Goal: Use online tool/utility: Utilize a website feature to perform a specific function

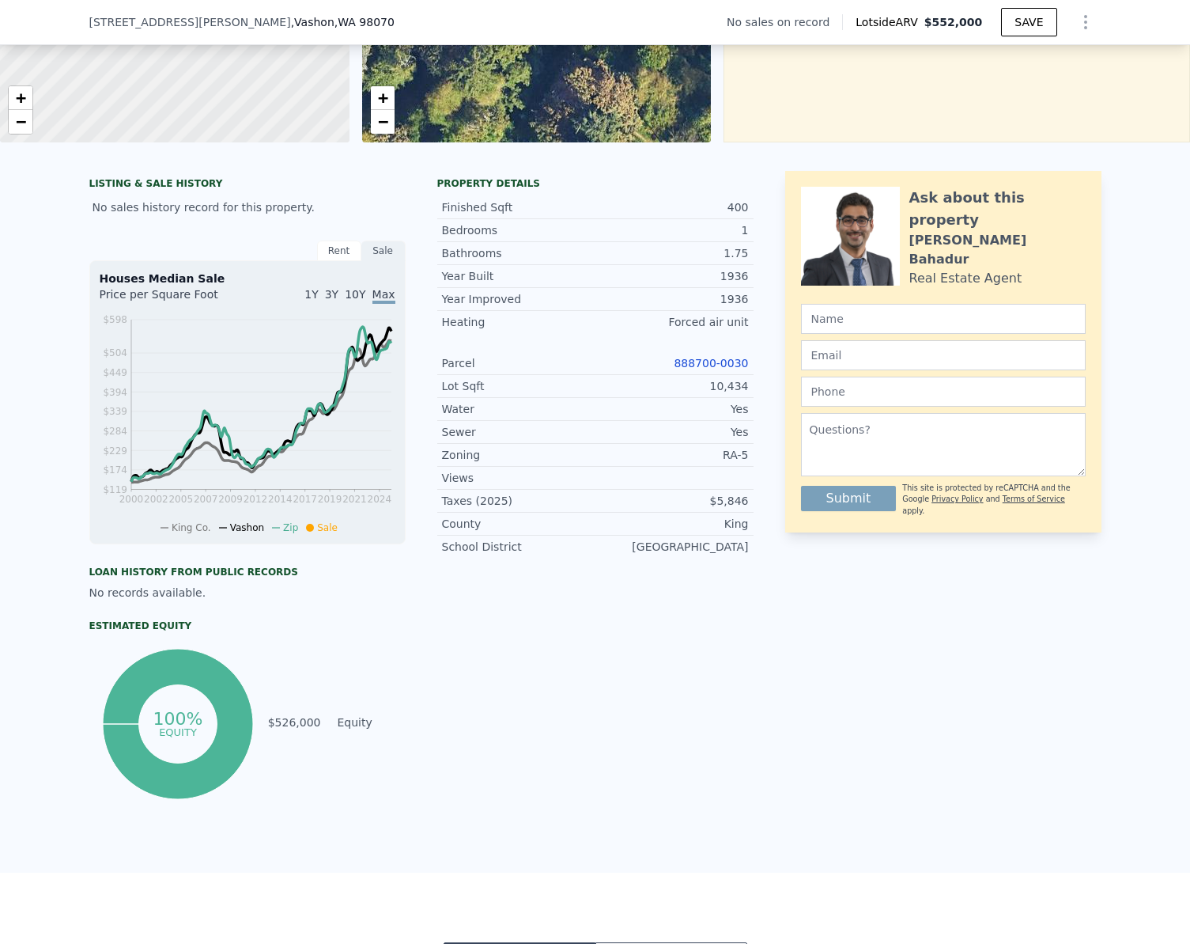
scroll to position [158, 0]
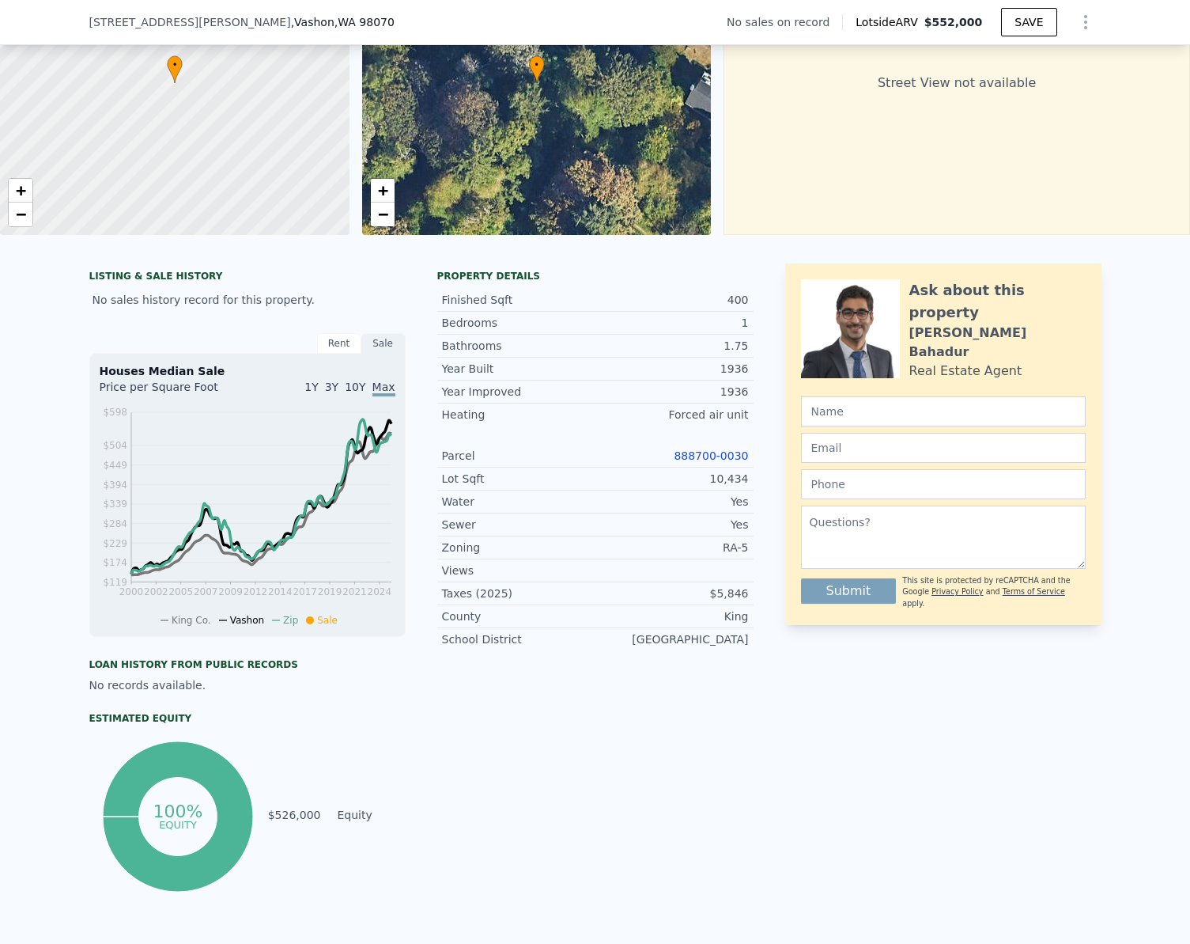
click at [698, 462] on link "888700-0030" at bounding box center [711, 455] width 74 height 13
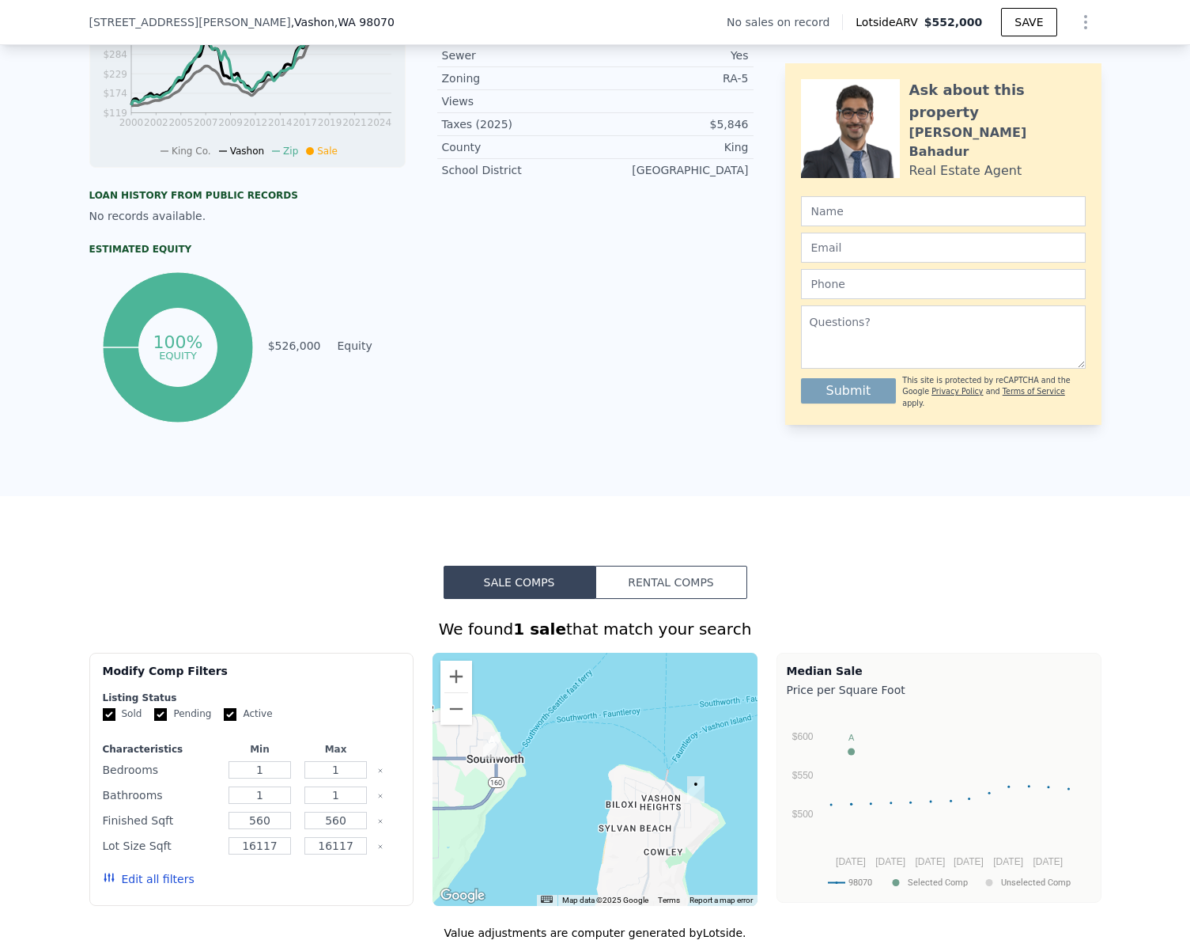
scroll to position [944, 0]
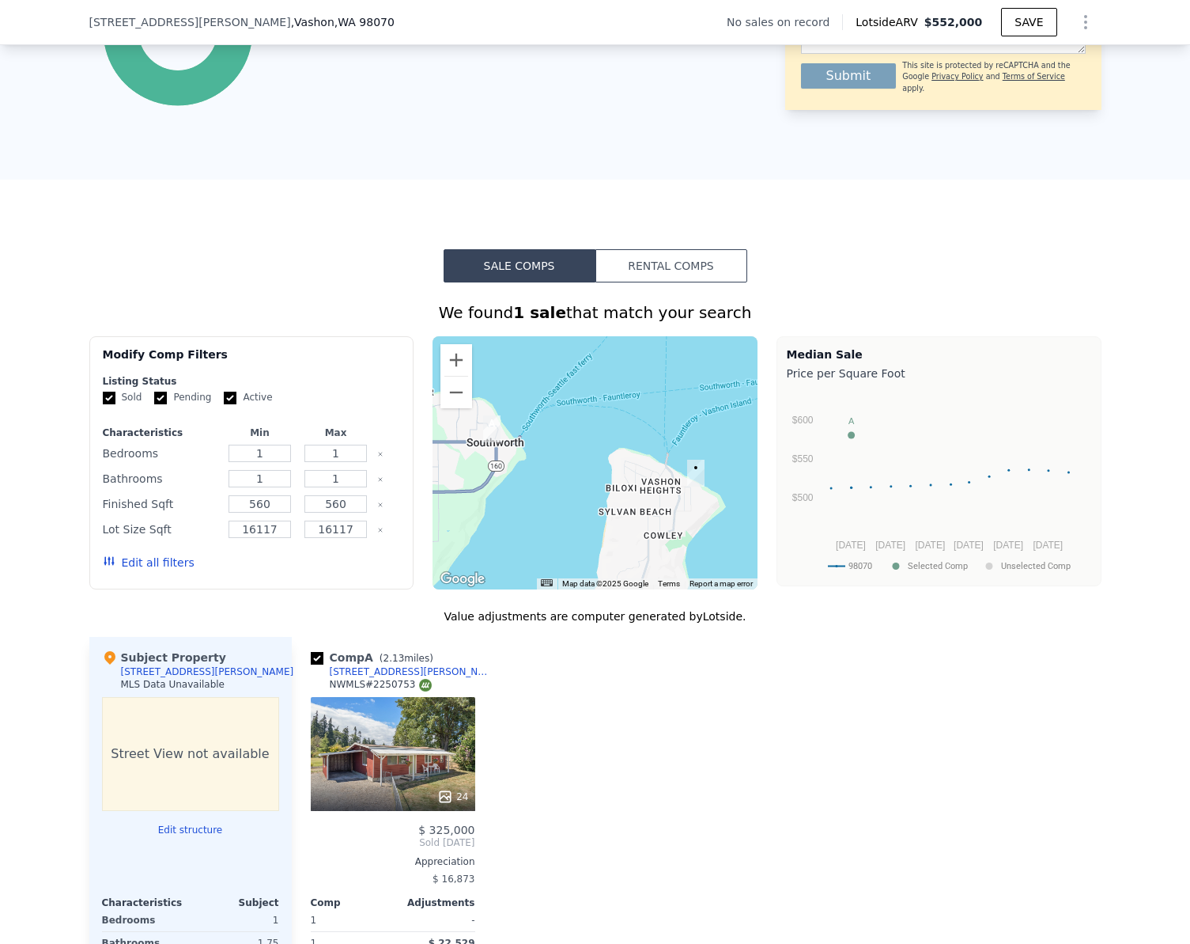
click at [160, 570] on button "Edit all filters" at bounding box center [149, 562] width 92 height 16
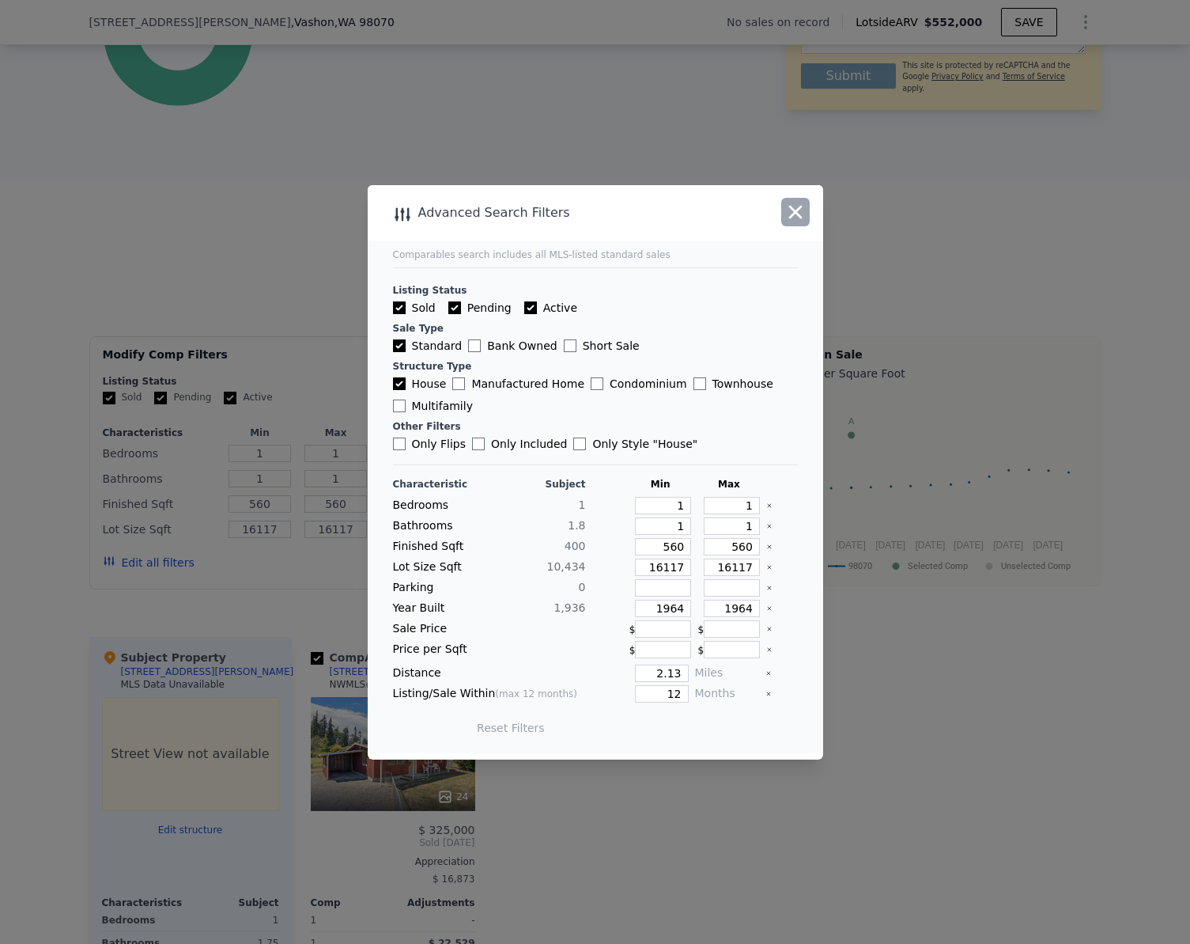
click at [800, 209] on icon "button" at bounding box center [796, 212] width 22 height 22
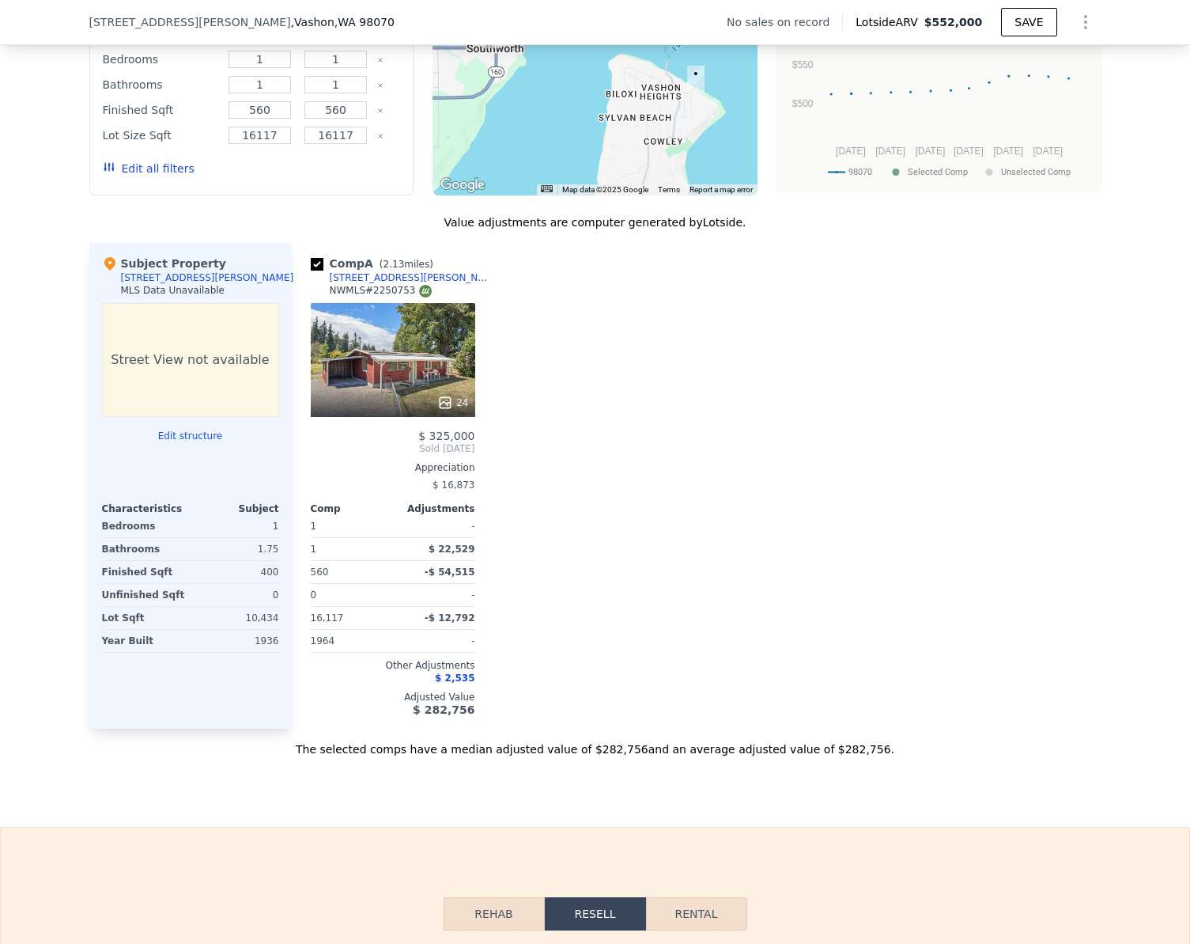
scroll to position [1339, 0]
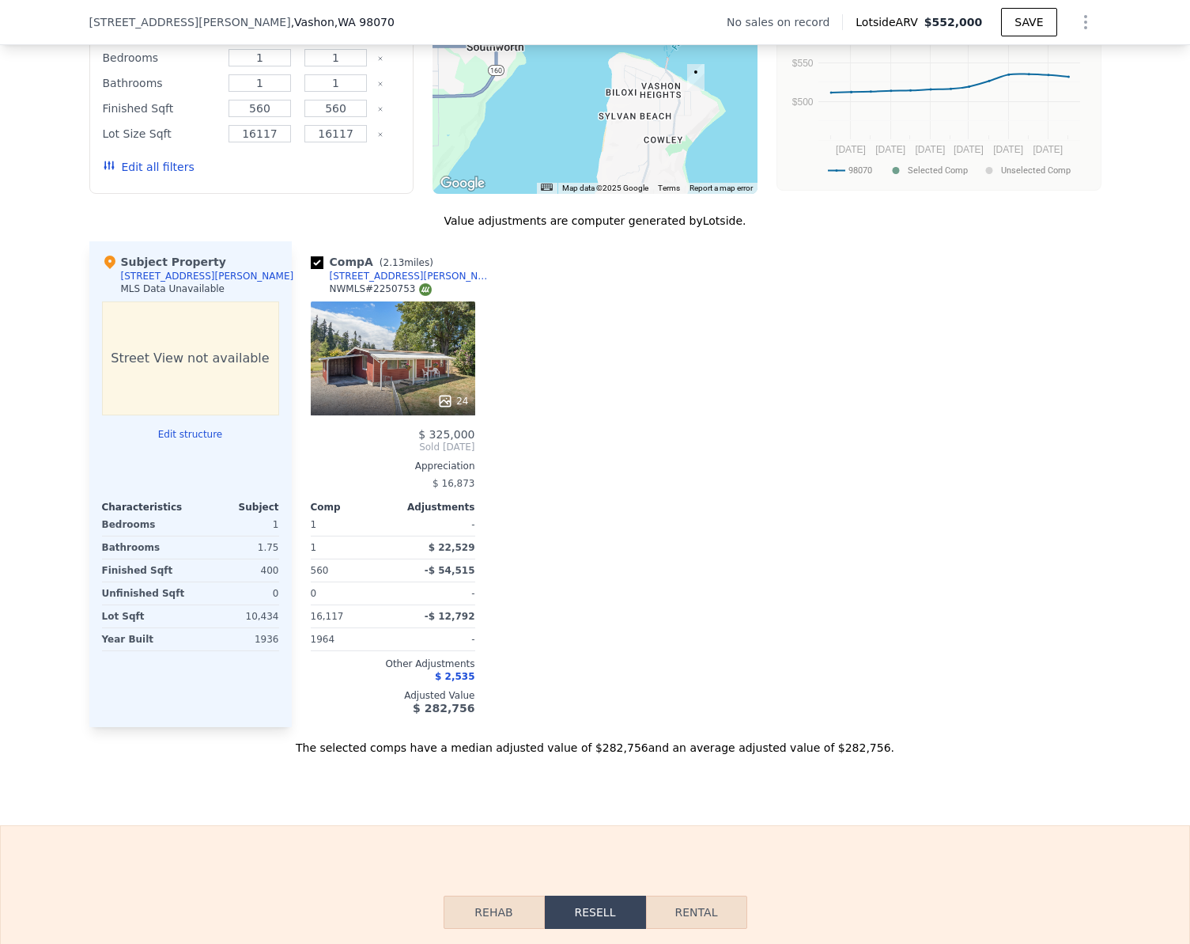
click at [177, 441] on button "Edit structure" at bounding box center [190, 434] width 177 height 13
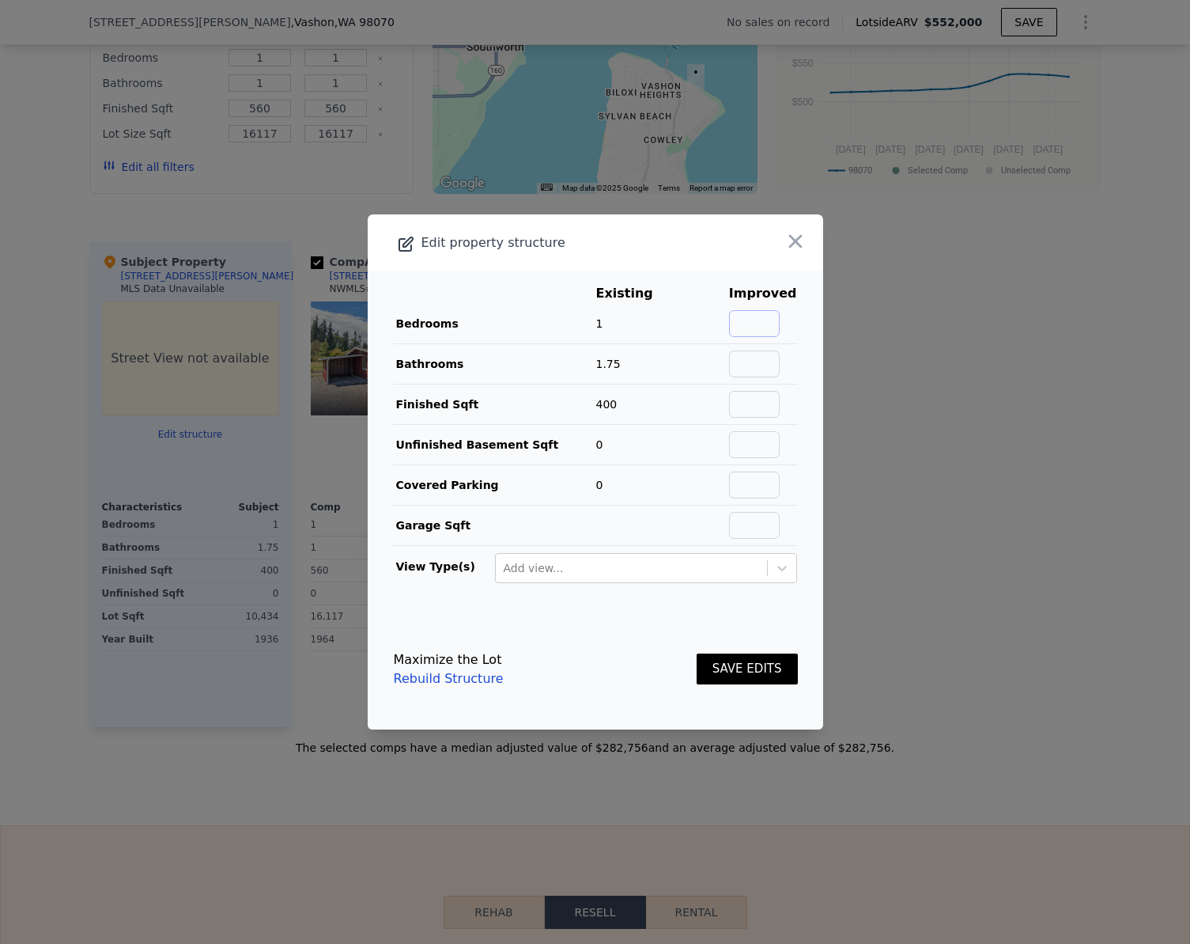
click at [752, 324] on input "text" at bounding box center [754, 323] width 51 height 27
type input "2"
click at [747, 363] on input "text" at bounding box center [754, 363] width 51 height 27
type input "1"
click at [757, 401] on input "text" at bounding box center [754, 404] width 51 height 27
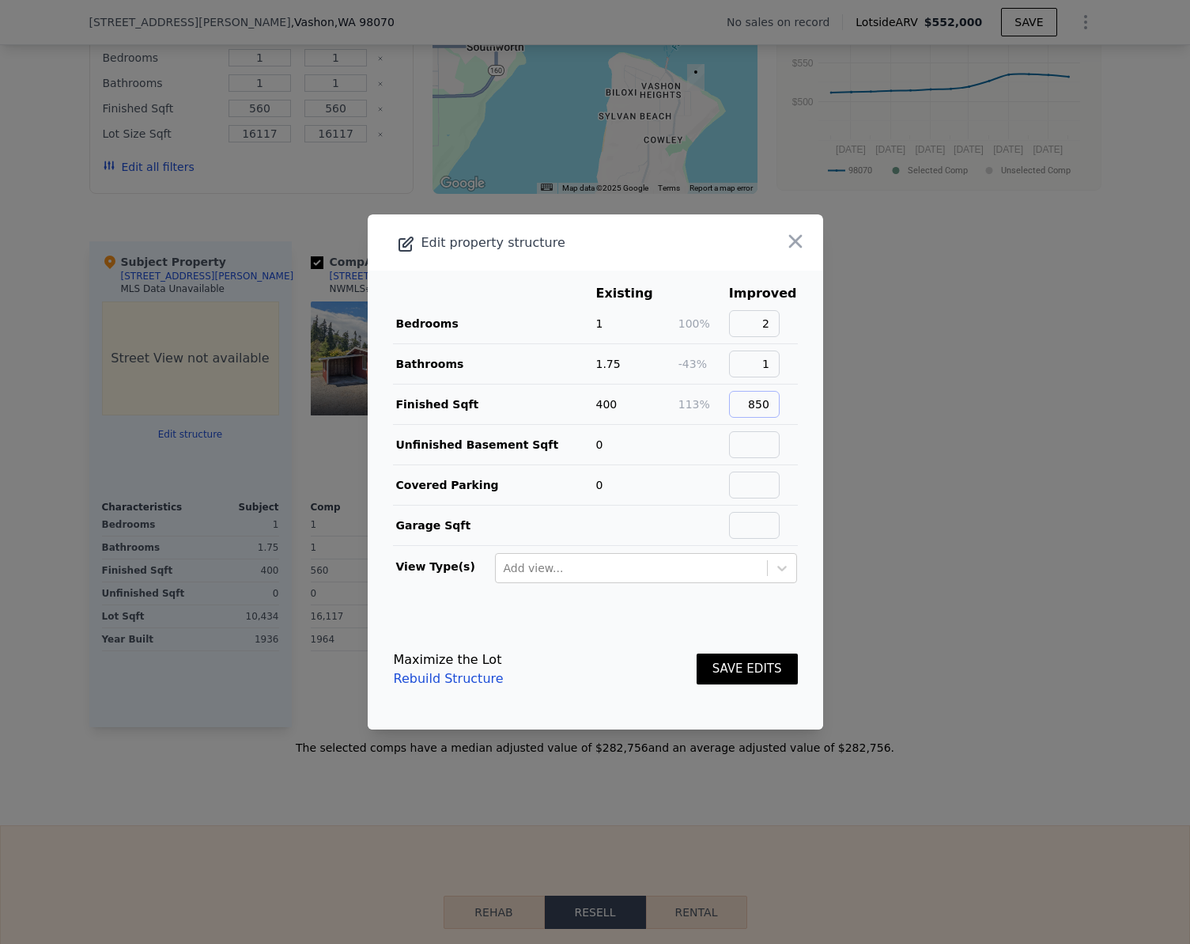
type input "850"
click at [728, 669] on button "SAVE EDITS" at bounding box center [747, 668] width 101 height 31
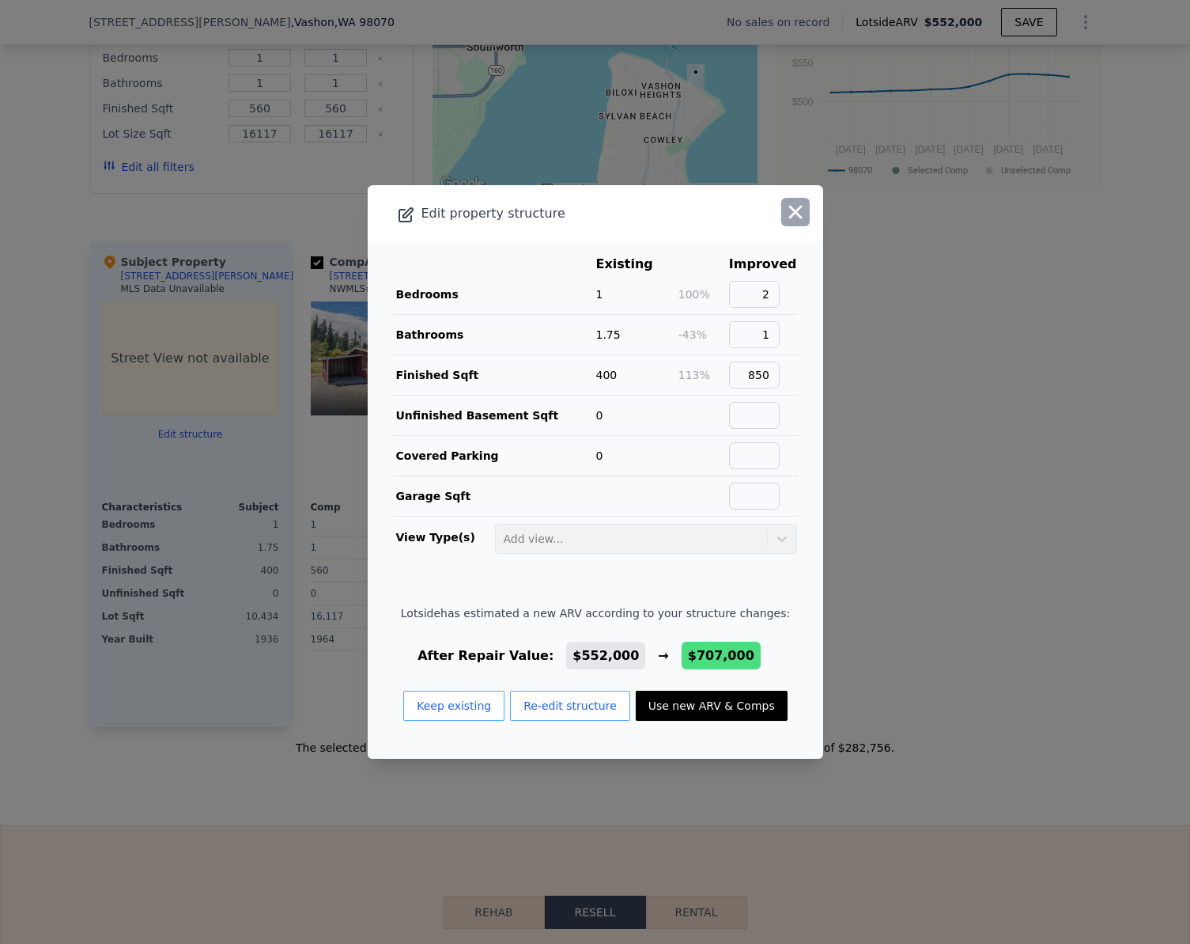
click at [785, 207] on icon "button" at bounding box center [796, 212] width 22 height 22
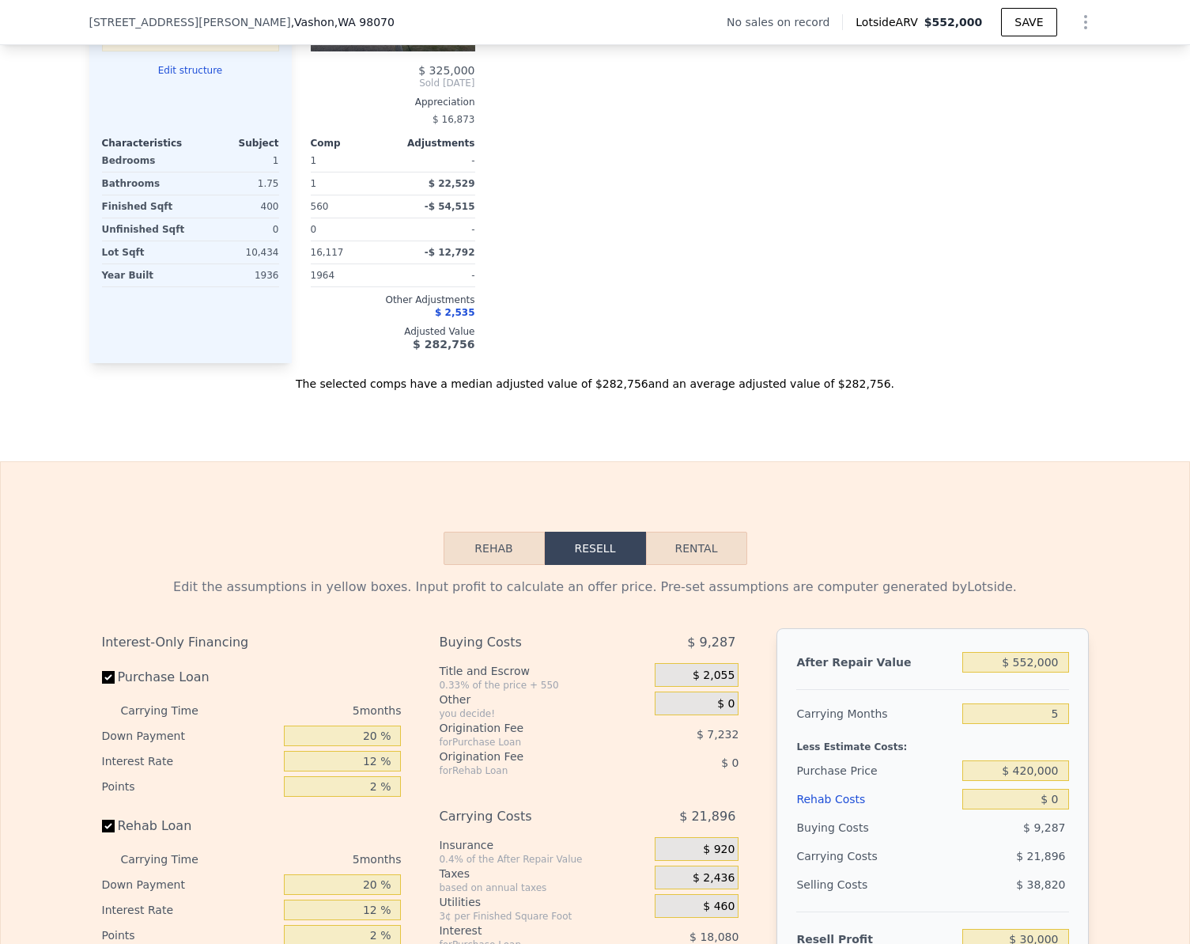
scroll to position [1972, 0]
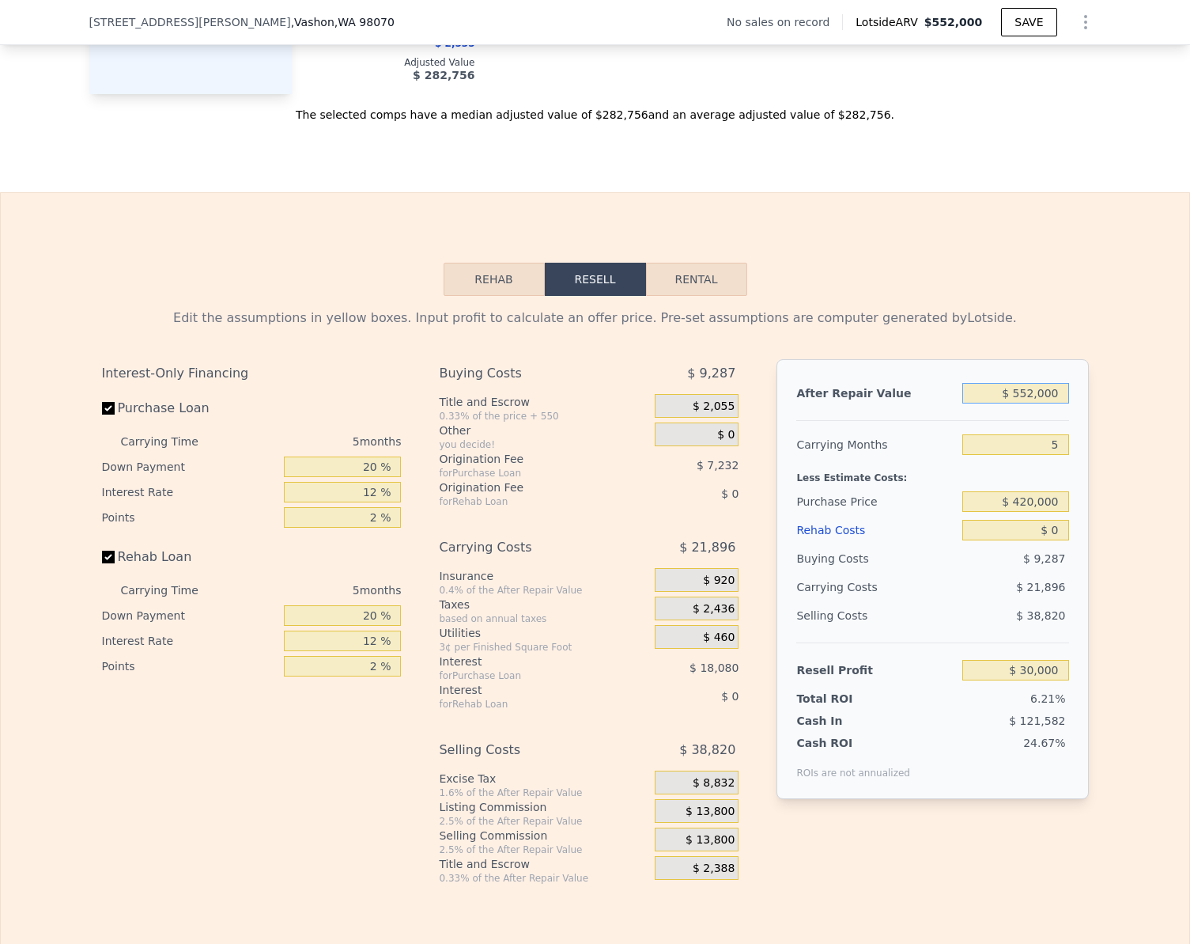
click at [1050, 398] on input "$ 552,000" at bounding box center [1016, 393] width 106 height 21
type input "$ 7"
type input "-$ 482,803"
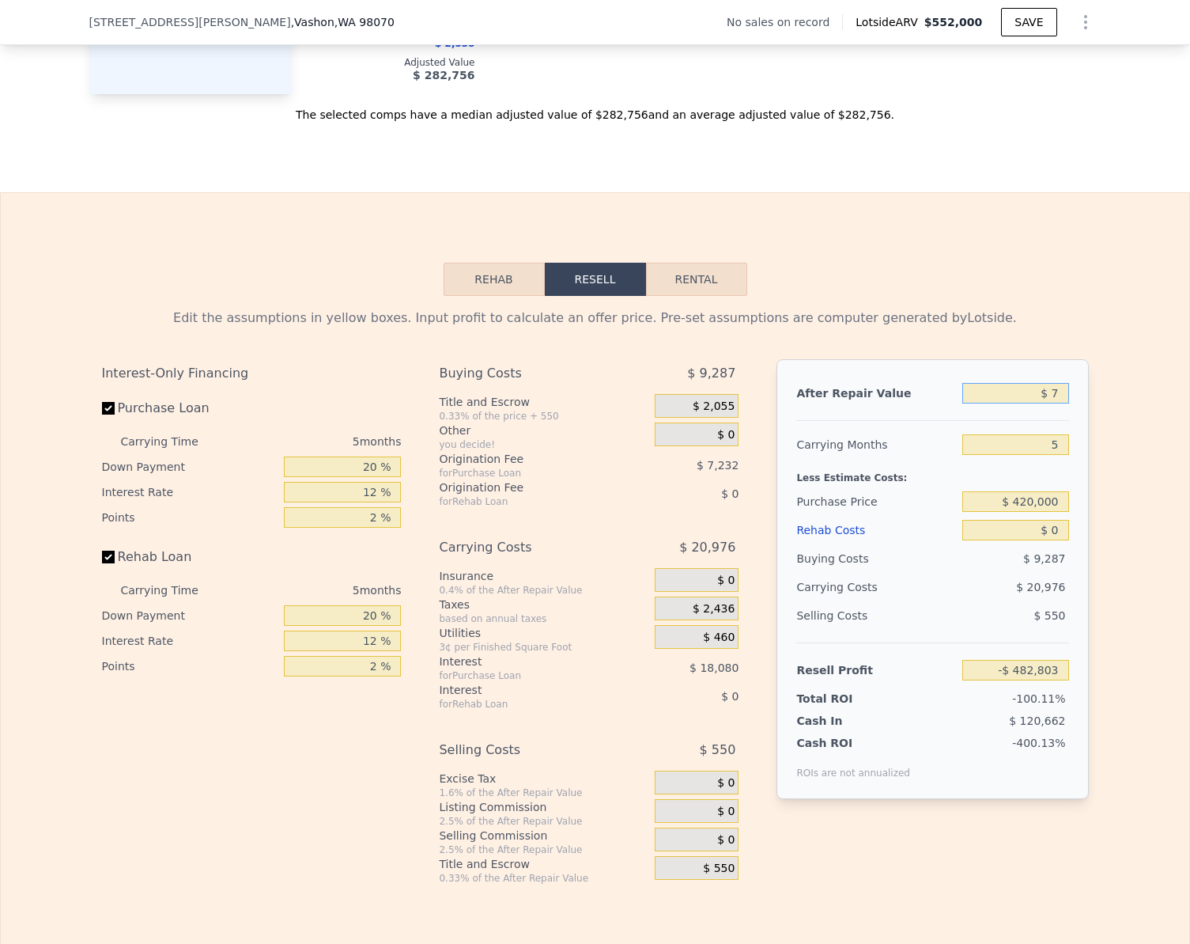
type input "$ 71"
type input "-$ 482,744"
type input "$ 710"
type input "-$ 482,150"
type input "$ 7,100"
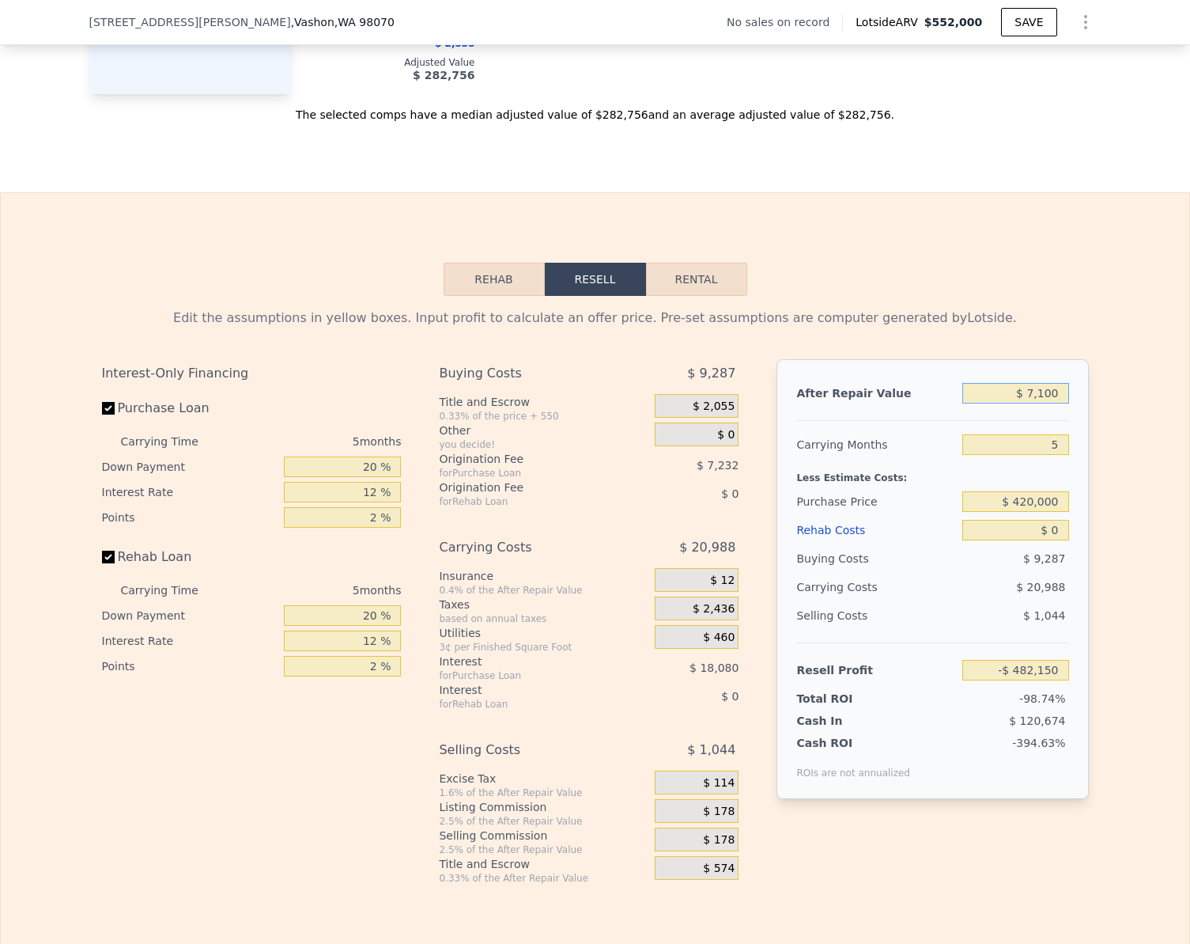
type input "-$ 476,216"
type input "$ 71,000"
type input "-$ 416,850"
type input "$ 710,000"
type input "$ 176,783"
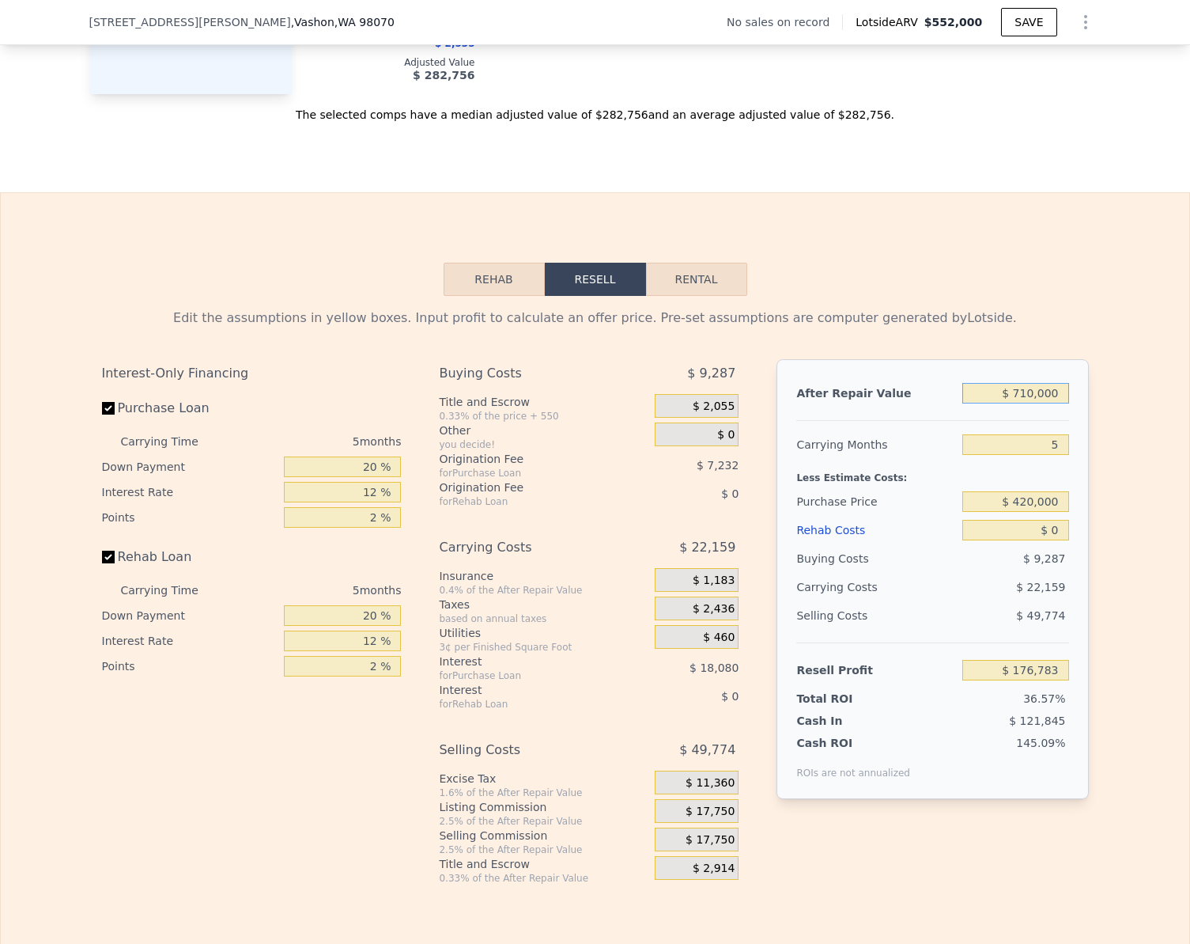
type input "$ 710,000"
click at [1118, 494] on div "Edit the assumptions in yellow boxes. Input profit to calculate an offer price.…" at bounding box center [595, 590] width 1189 height 588
click at [104, 563] on input "Rehab Loan" at bounding box center [108, 556] width 13 height 13
checkbox input "false"
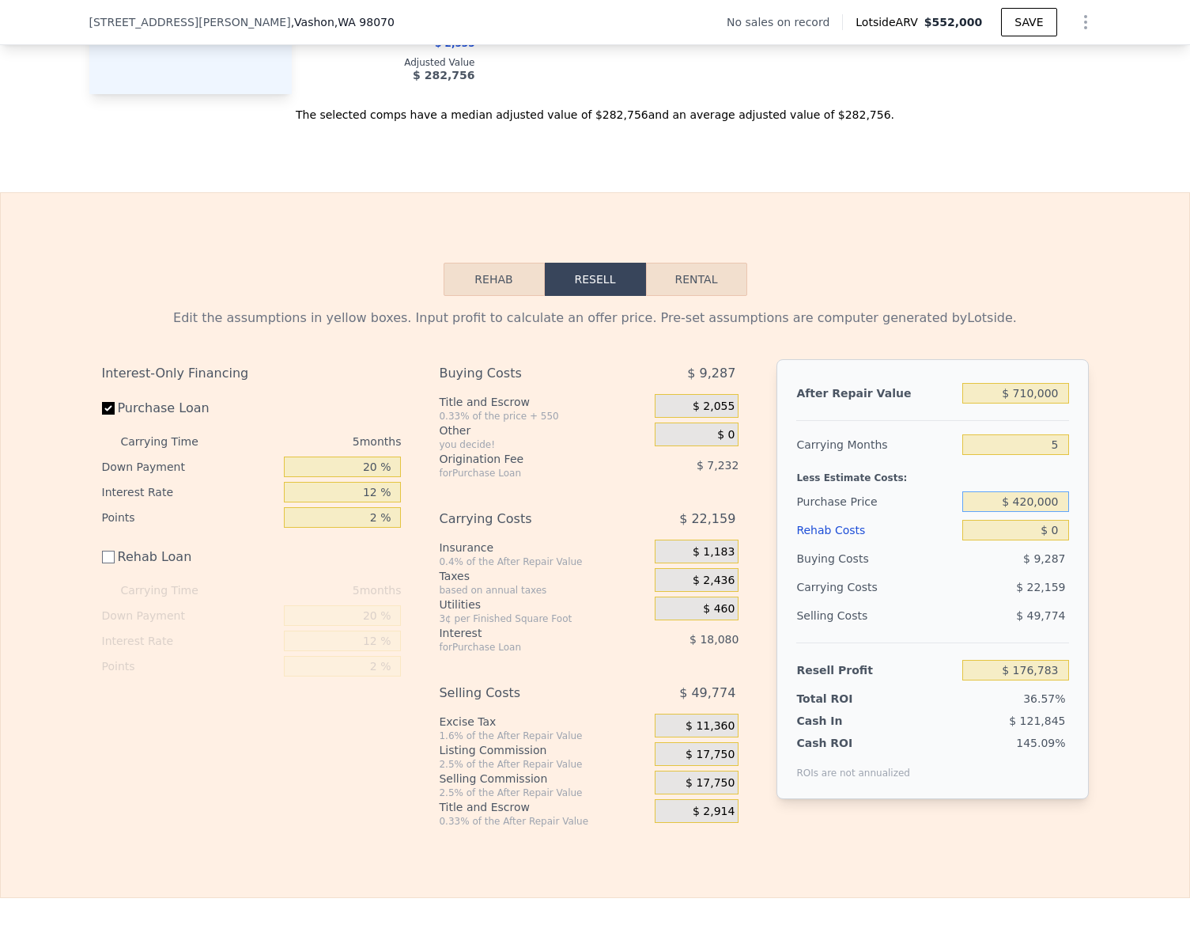
click at [1058, 504] on input "$ 420,000" at bounding box center [1016, 501] width 106 height 21
type input "$ 450,000"
click at [1133, 550] on div "Edit the assumptions in yellow boxes. Input profit to calculate an offer price.…" at bounding box center [595, 561] width 1189 height 531
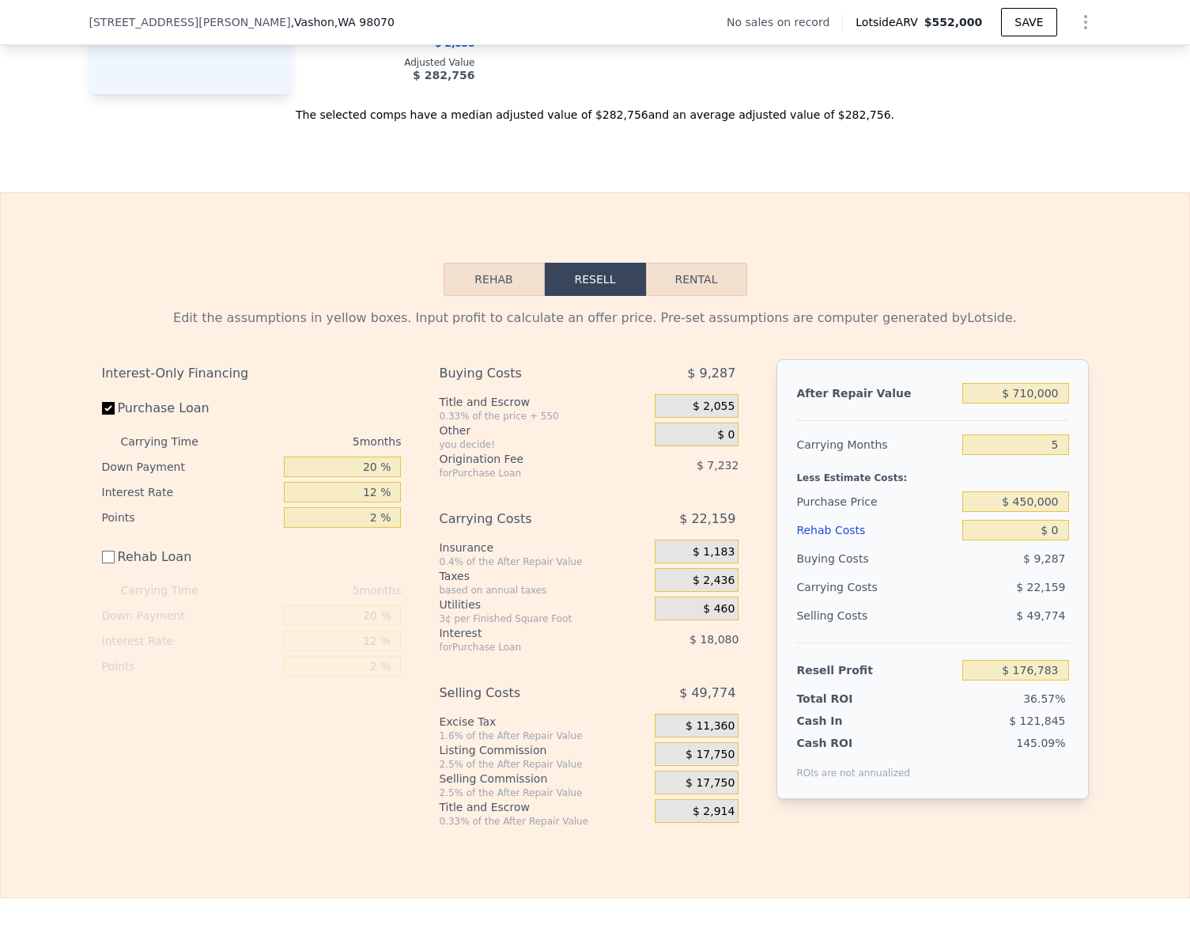
type input "$ 178,898"
click at [1053, 676] on input "$ 178,898" at bounding box center [1016, 670] width 106 height 21
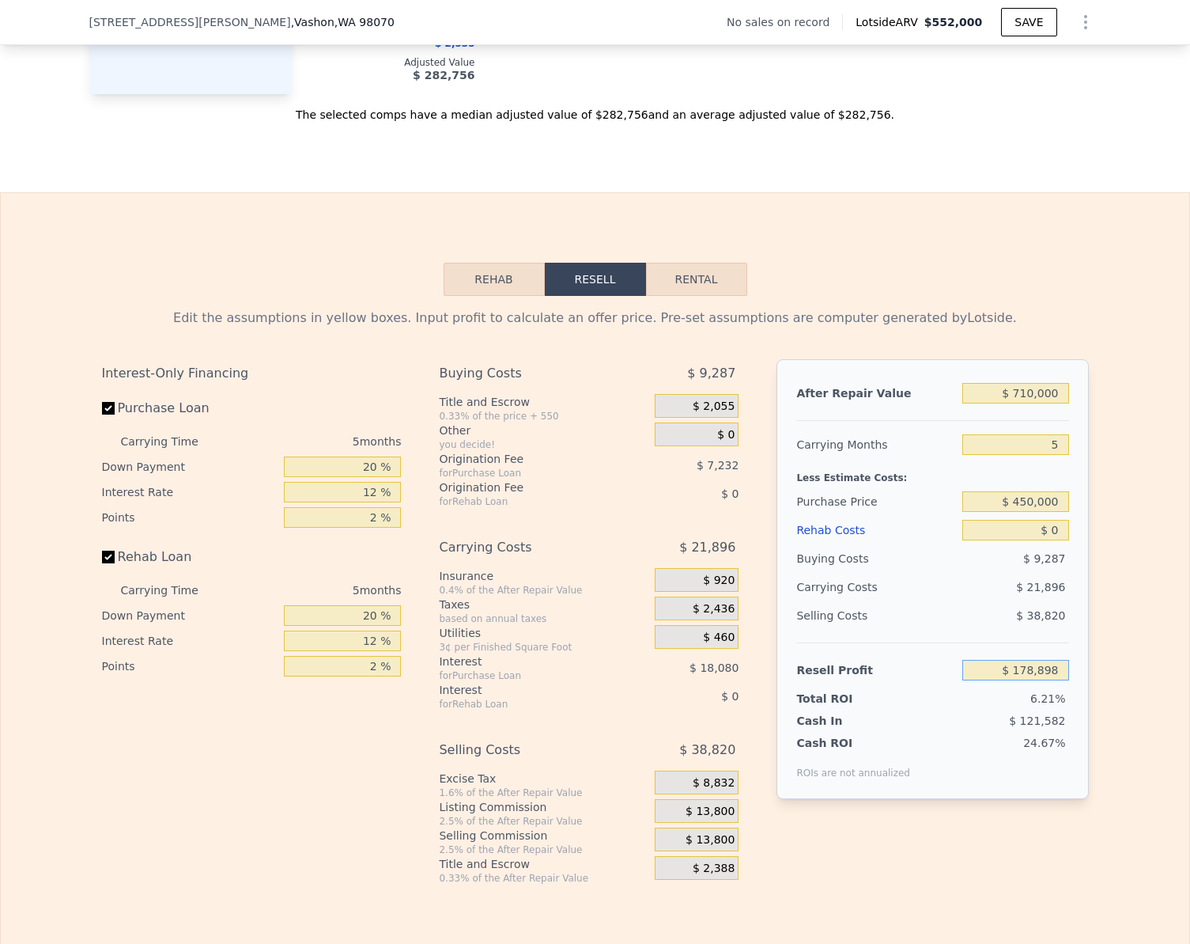
checkbox input "true"
type input "$ 552,000"
type input "$ 30,000"
click at [102, 563] on input "Rehab Loan" at bounding box center [108, 556] width 13 height 13
checkbox input "false"
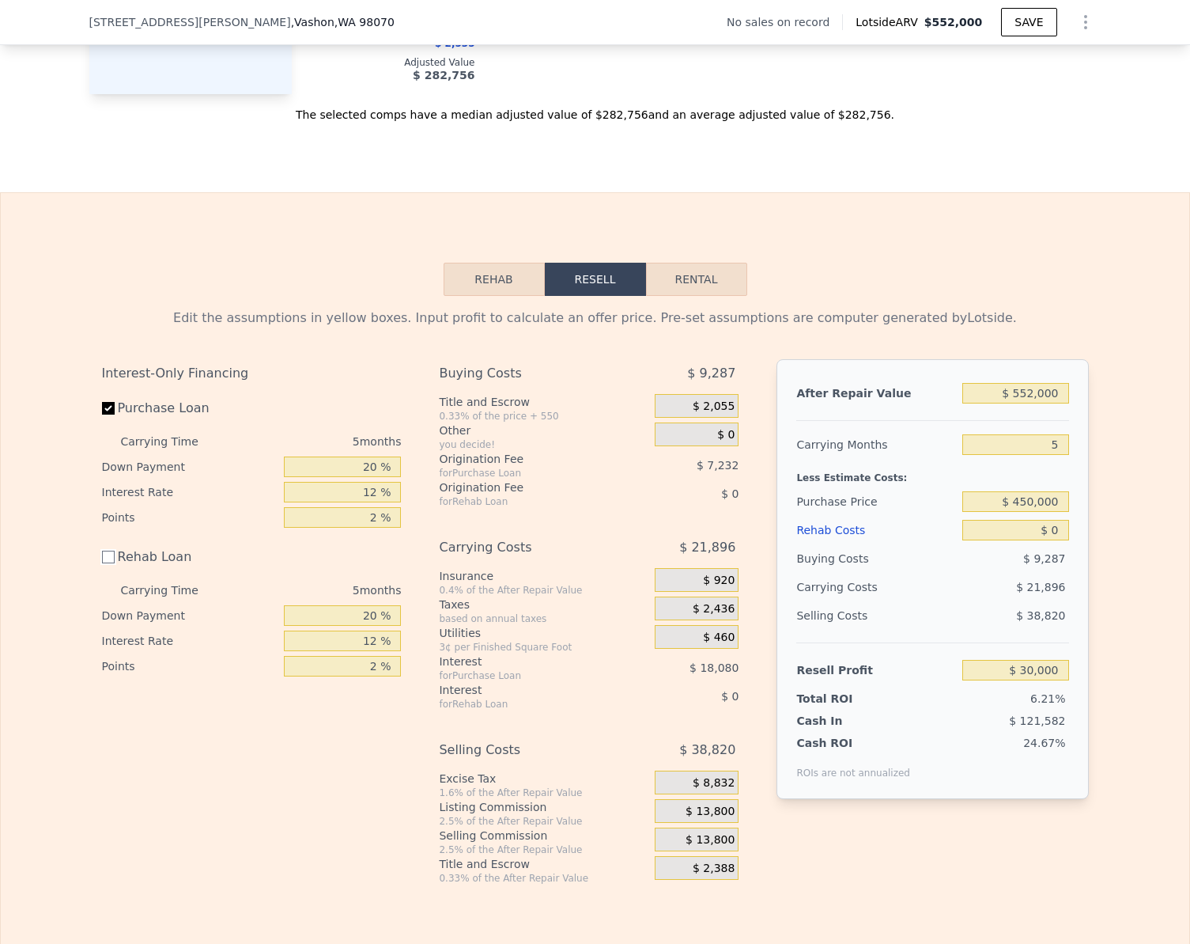
type input "$ 451,997"
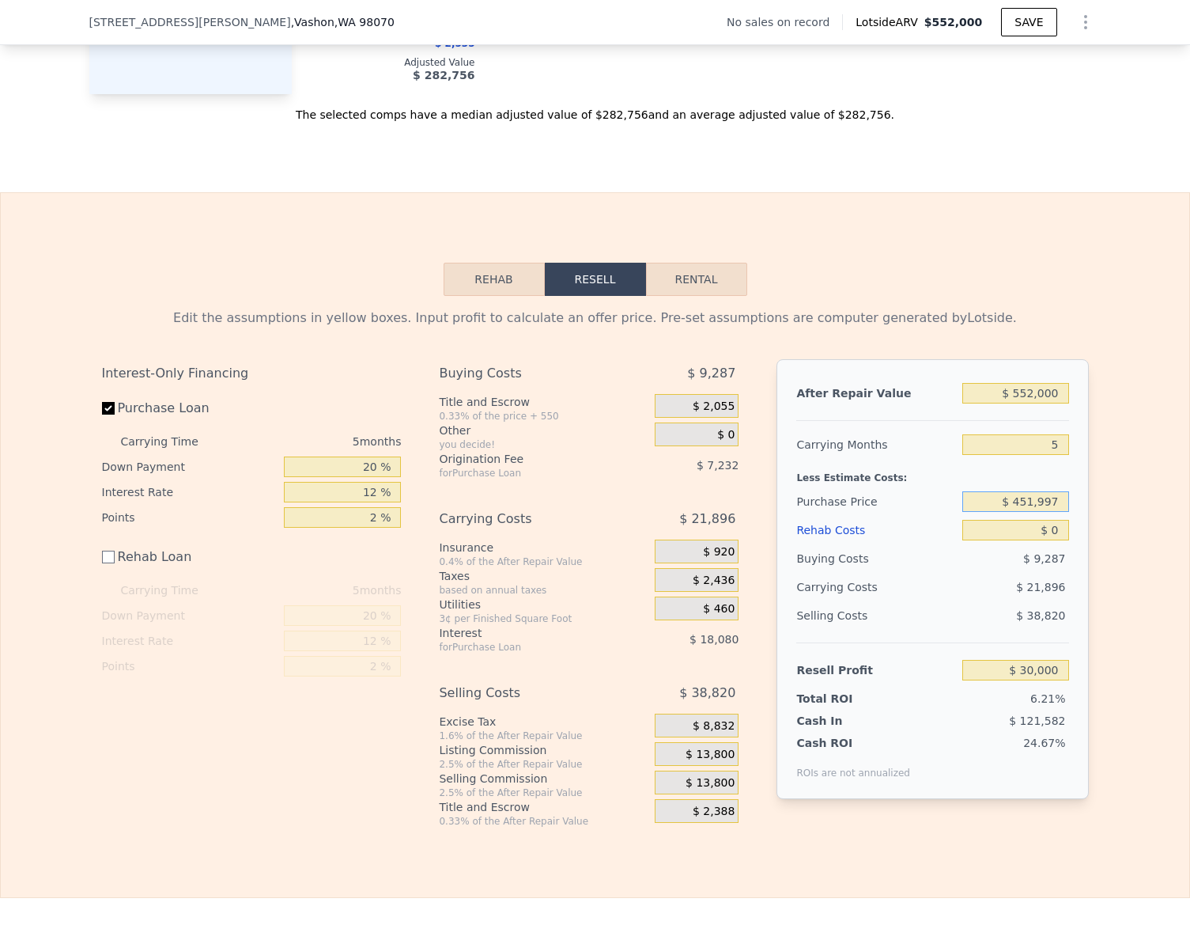
click at [1042, 506] on input "$ 451,997" at bounding box center [1016, 501] width 106 height 21
click at [1054, 394] on div "$ 552,000" at bounding box center [1016, 393] width 106 height 28
click at [1050, 403] on input "$ 552,000" at bounding box center [1016, 393] width 106 height 21
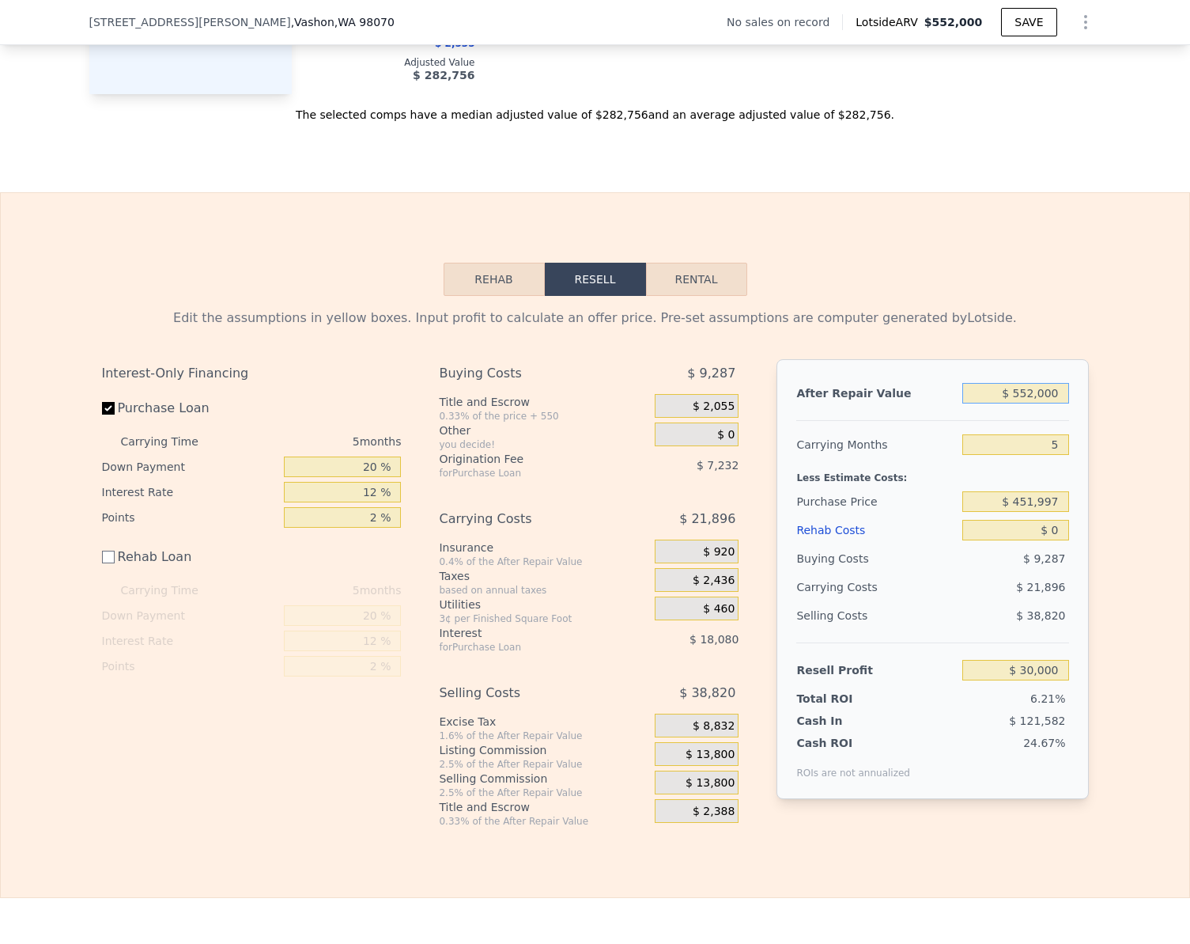
click at [1050, 403] on input "$ 552,000" at bounding box center [1016, 393] width 106 height 21
type input "$ 7"
type input "-$ 482,803"
type input "$ 71"
type input "-$ 482,744"
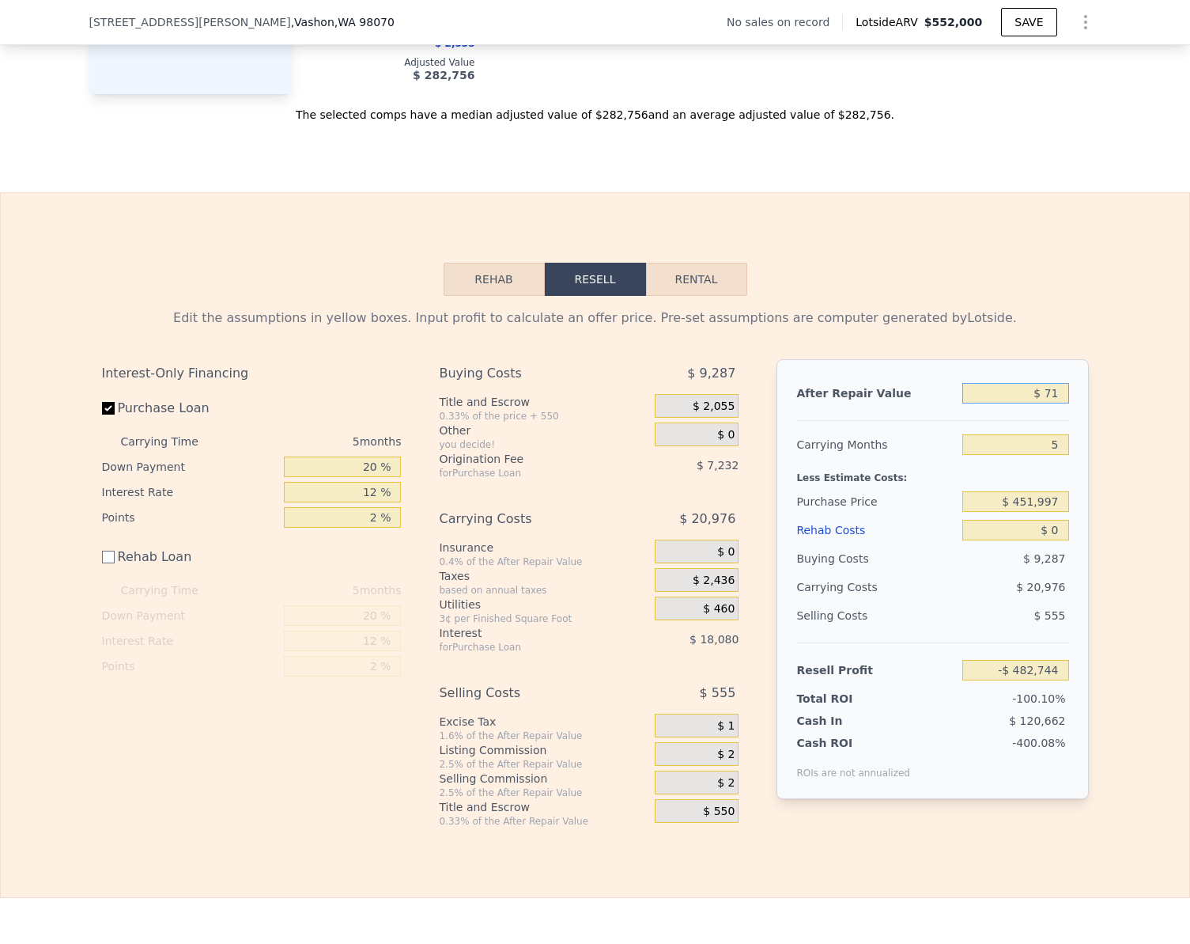
type input "$ 710"
type input "-$ 482,150"
type input "$ 71,000"
type input "-$ 416,850"
type input "$ 710,000"
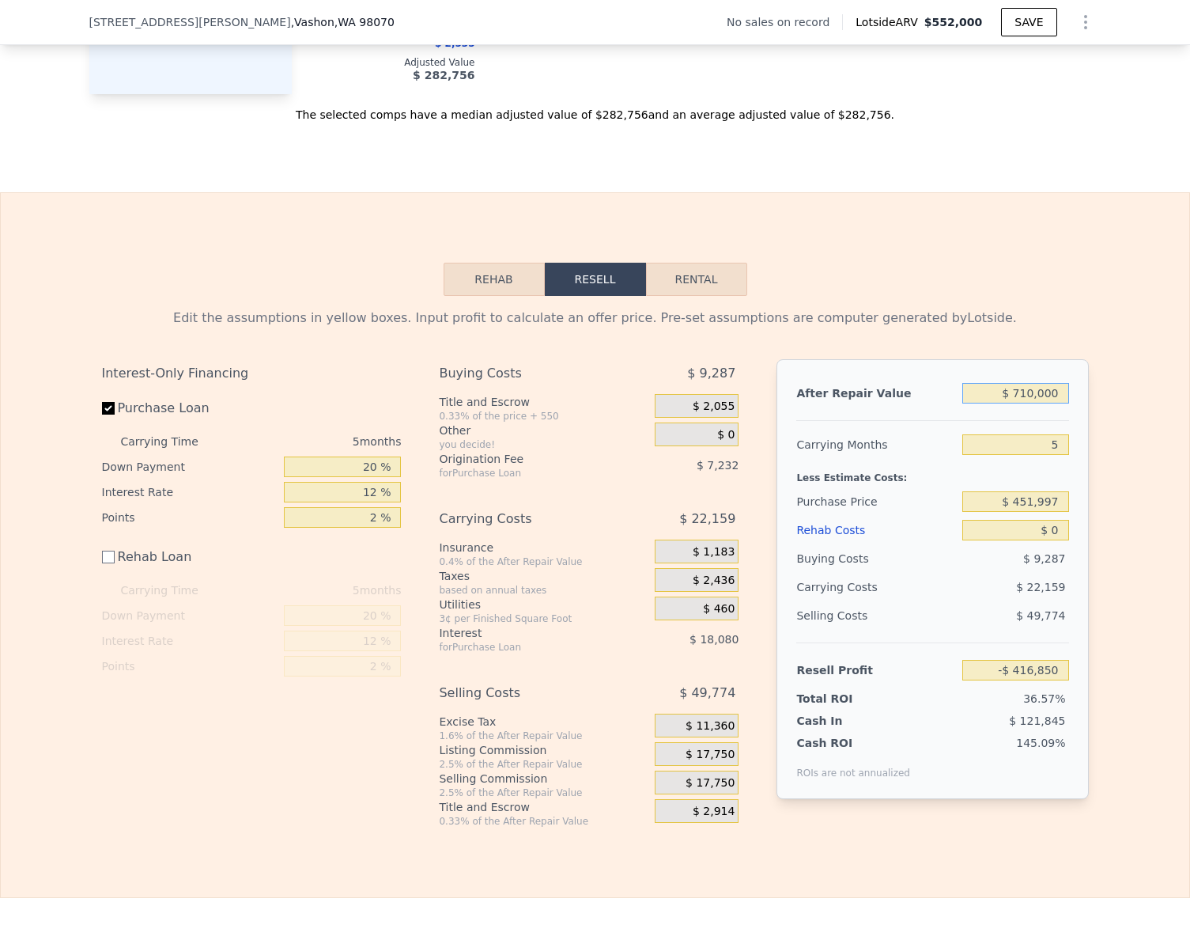
type input "$ 176,783"
type input "$ 710,000"
click at [1111, 439] on div "Edit the assumptions in yellow boxes. Input profit to calculate an offer price.…" at bounding box center [595, 561] width 1189 height 531
click at [1051, 680] on input "$ 176,783" at bounding box center [1016, 670] width 106 height 21
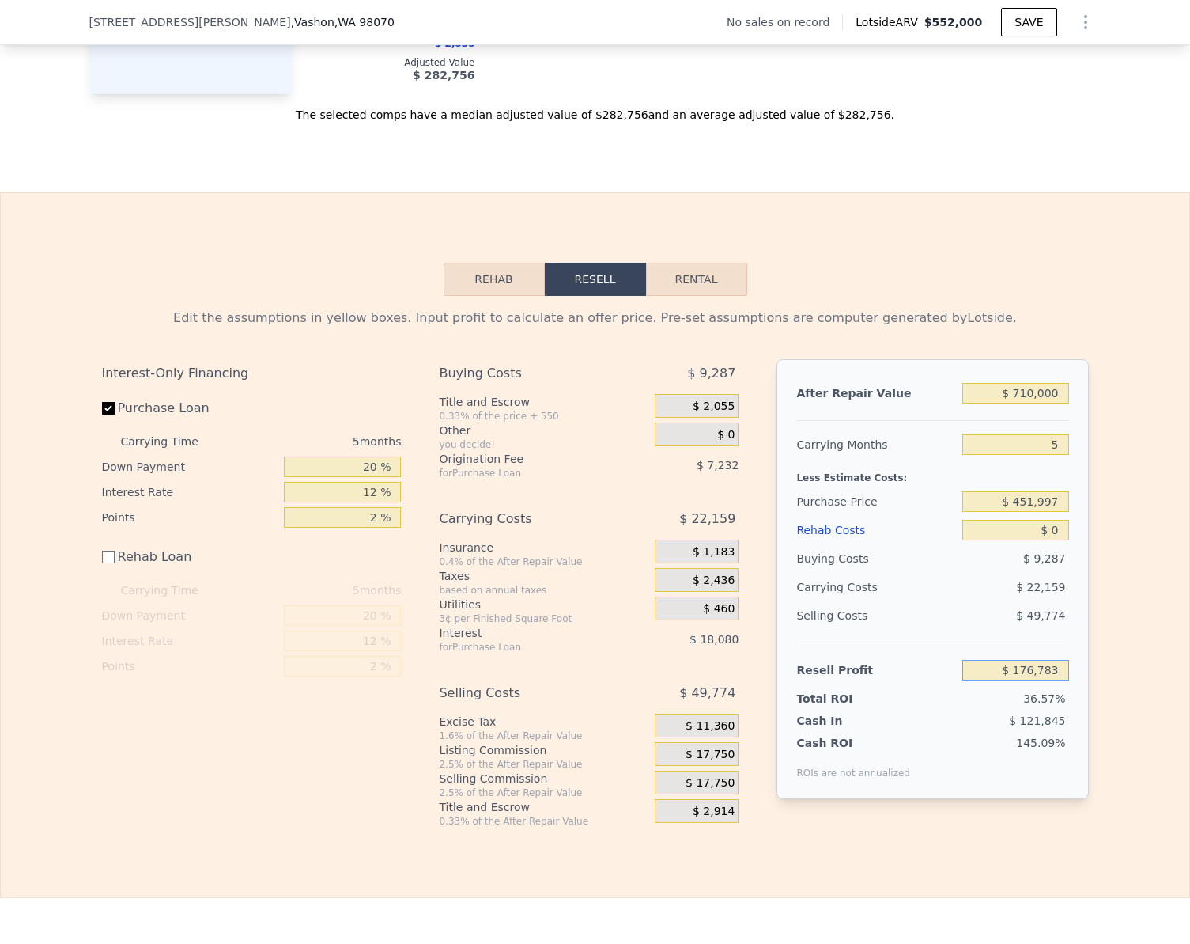
click at [1051, 680] on input "$ 176,783" at bounding box center [1016, 670] width 106 height 21
type input "$ 50,000"
click at [1103, 666] on div "Edit the assumptions in yellow boxes. Input profit to calculate an offer price.…" at bounding box center [595, 561] width 1189 height 531
type input "$ 571,681"
click at [1050, 680] on input "$ 50,000" at bounding box center [1016, 670] width 106 height 21
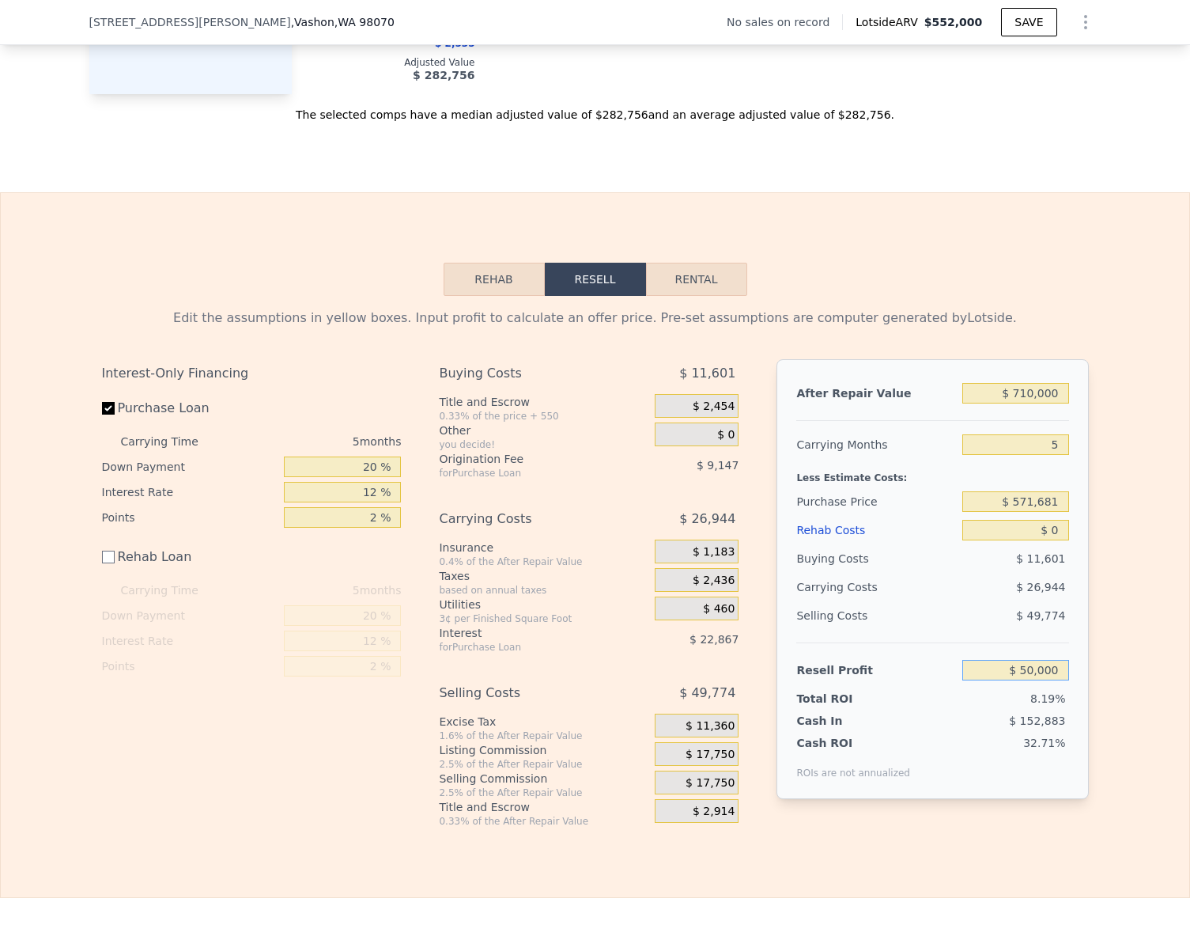
click at [1050, 680] on input "$ 50,000" at bounding box center [1016, 670] width 106 height 21
type input "$ 75,000"
click at [1098, 664] on div "Edit the assumptions in yellow boxes. Input profit to calculate an offer price.…" at bounding box center [595, 561] width 1189 height 531
type input "$ 548,078"
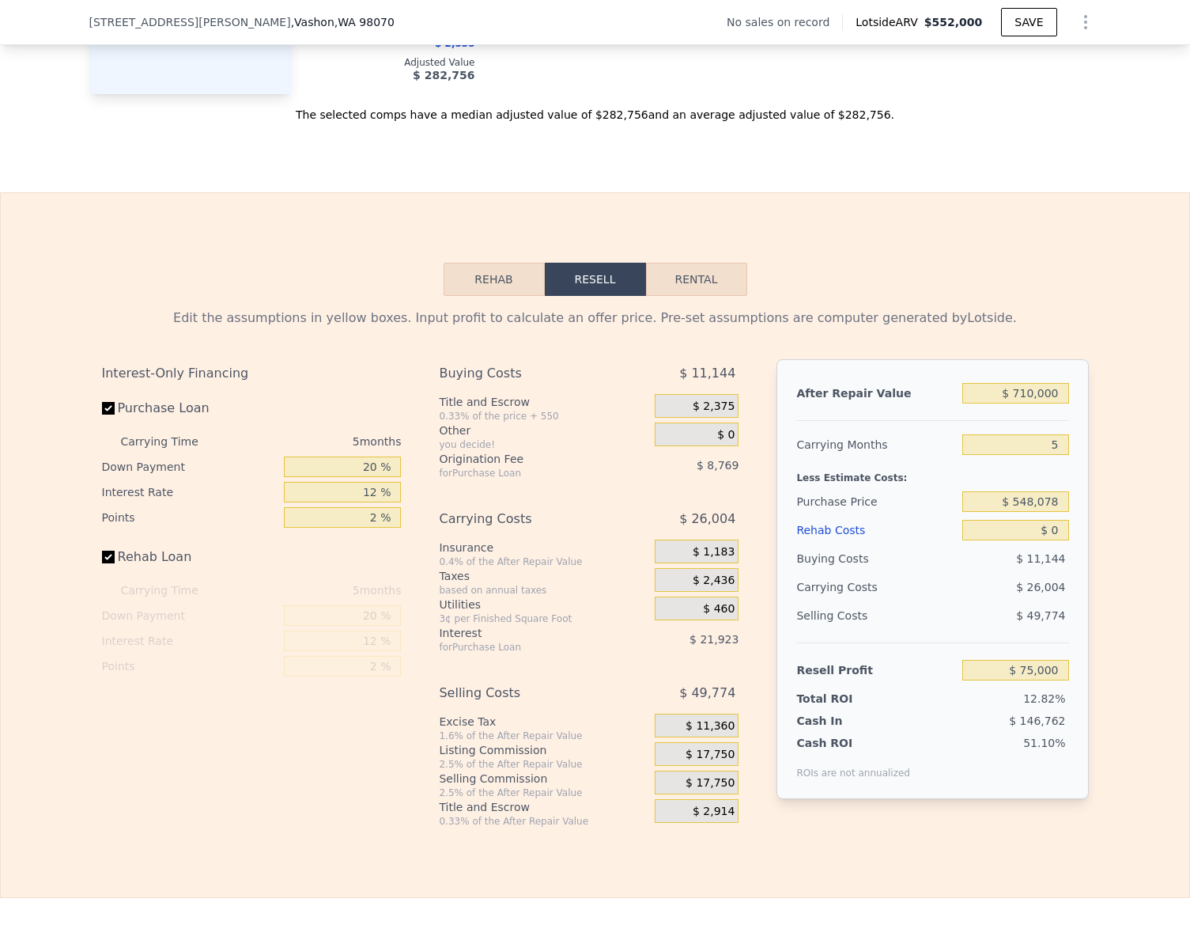
checkbox input "true"
type input "$ 552,000"
type input "$ 30,000"
